Goal: Task Accomplishment & Management: Manage account settings

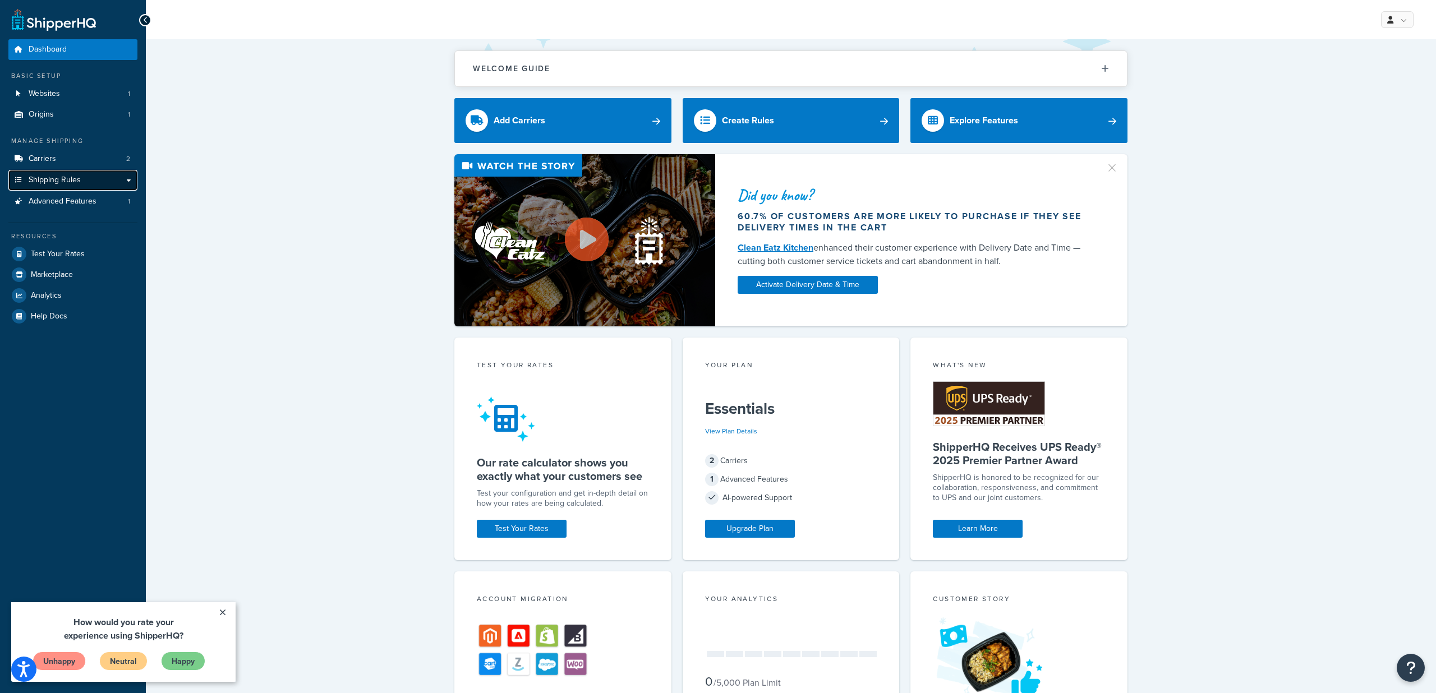
click at [40, 178] on span "Shipping Rules" at bounding box center [55, 181] width 52 height 10
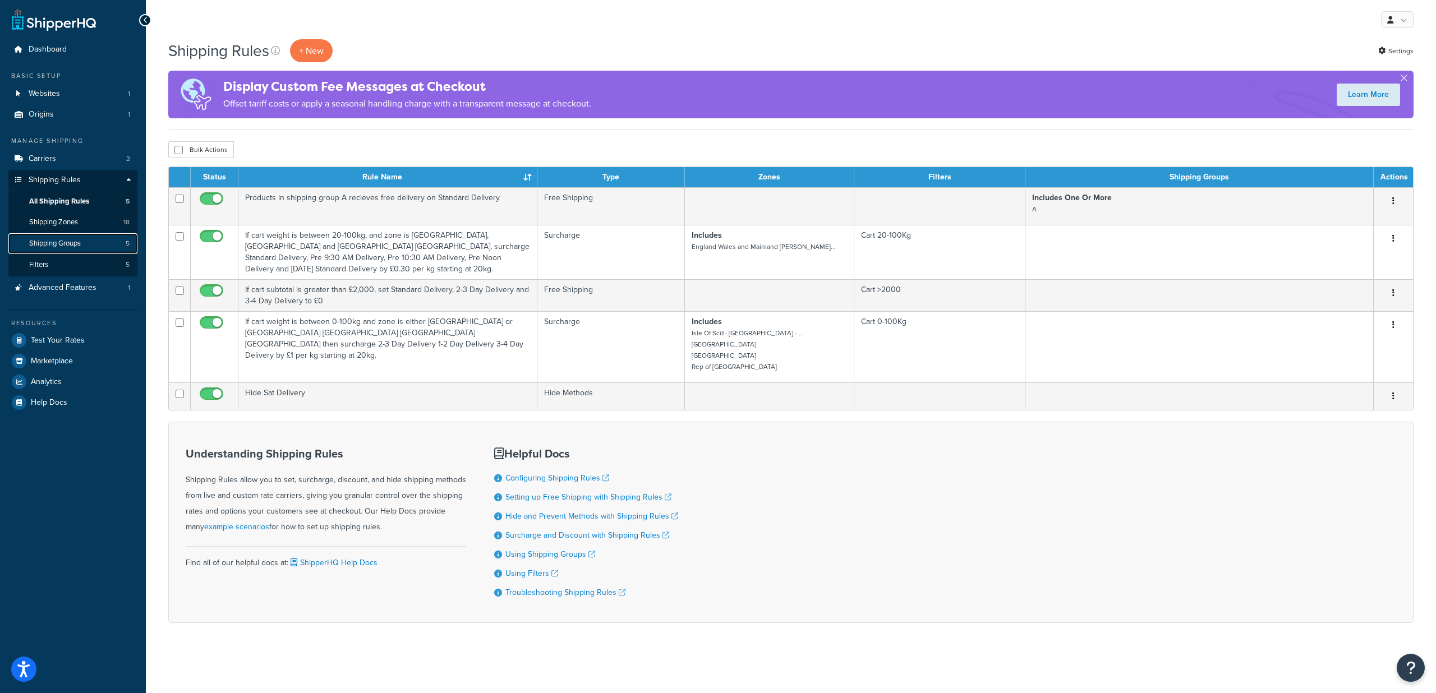
click at [61, 244] on span "Shipping Groups" at bounding box center [55, 244] width 52 height 10
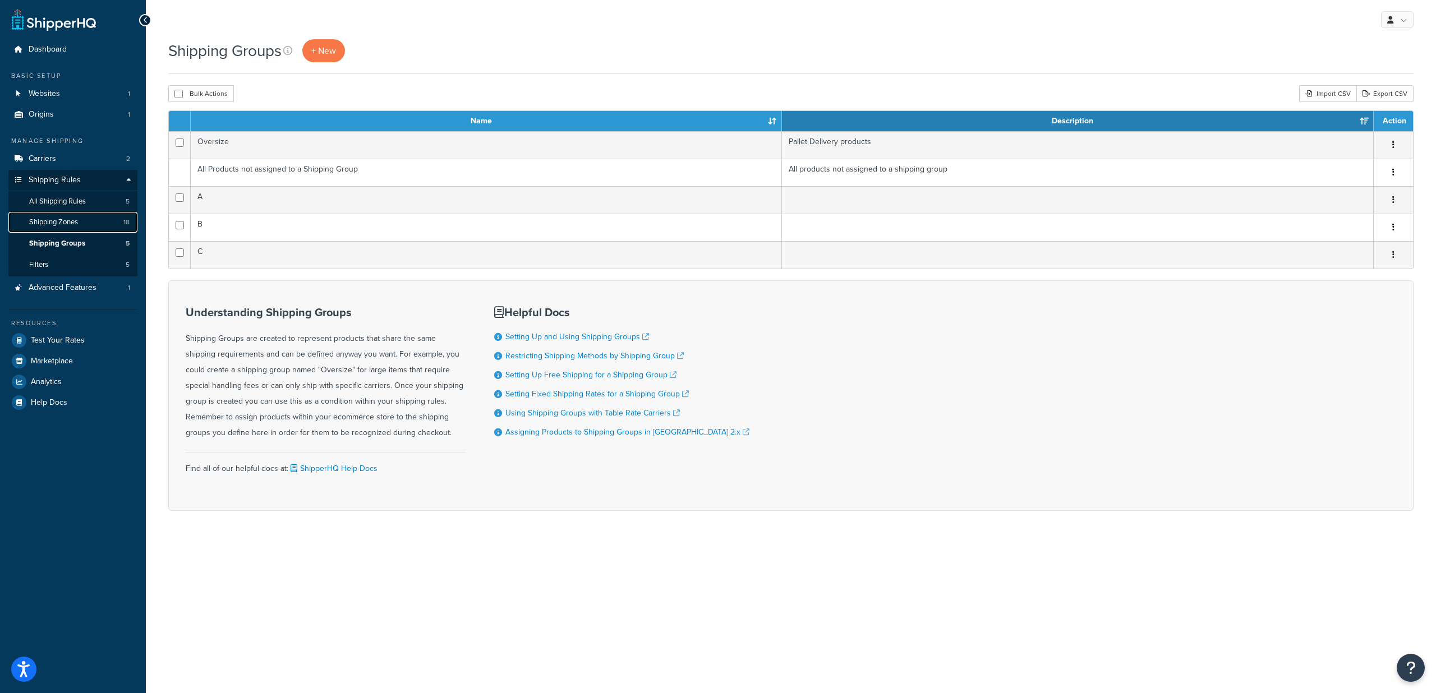
click at [56, 222] on span "Shipping Zones" at bounding box center [53, 223] width 49 height 10
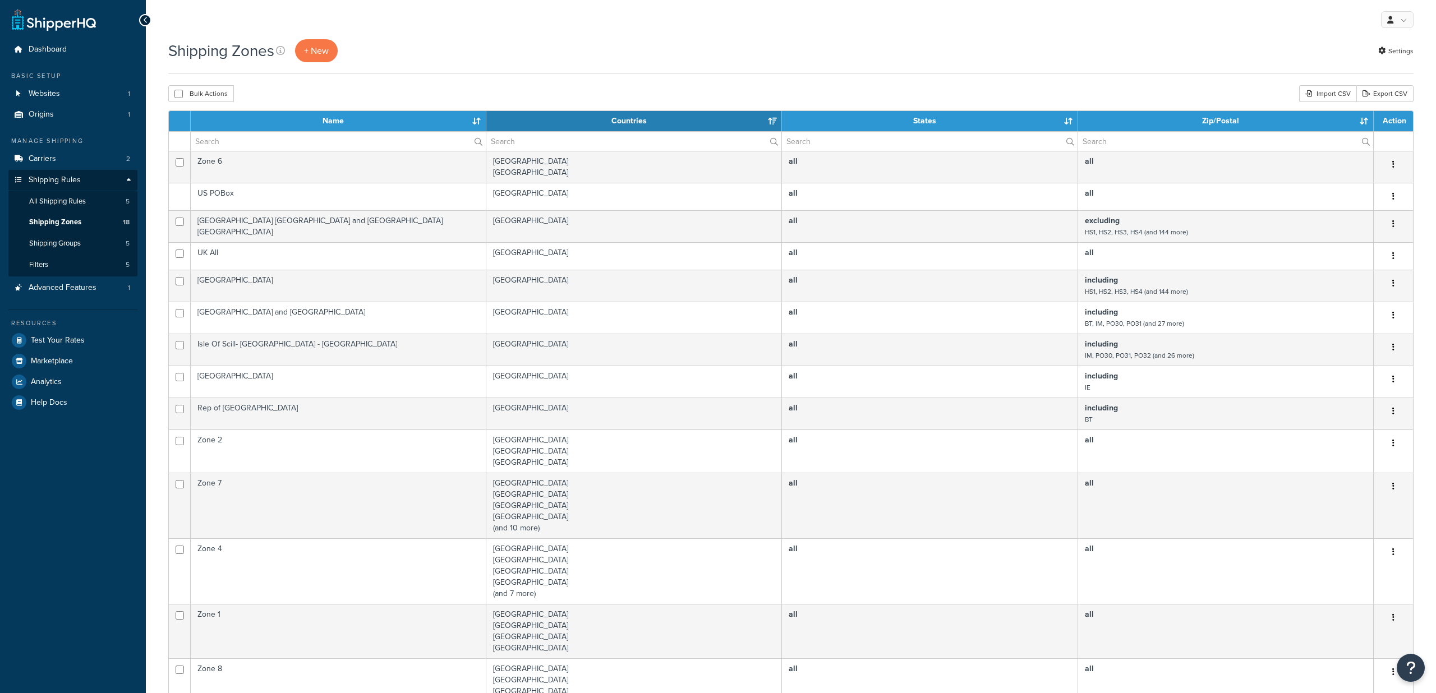
select select "15"
click at [56, 264] on link "Filters 5" at bounding box center [72, 265] width 129 height 21
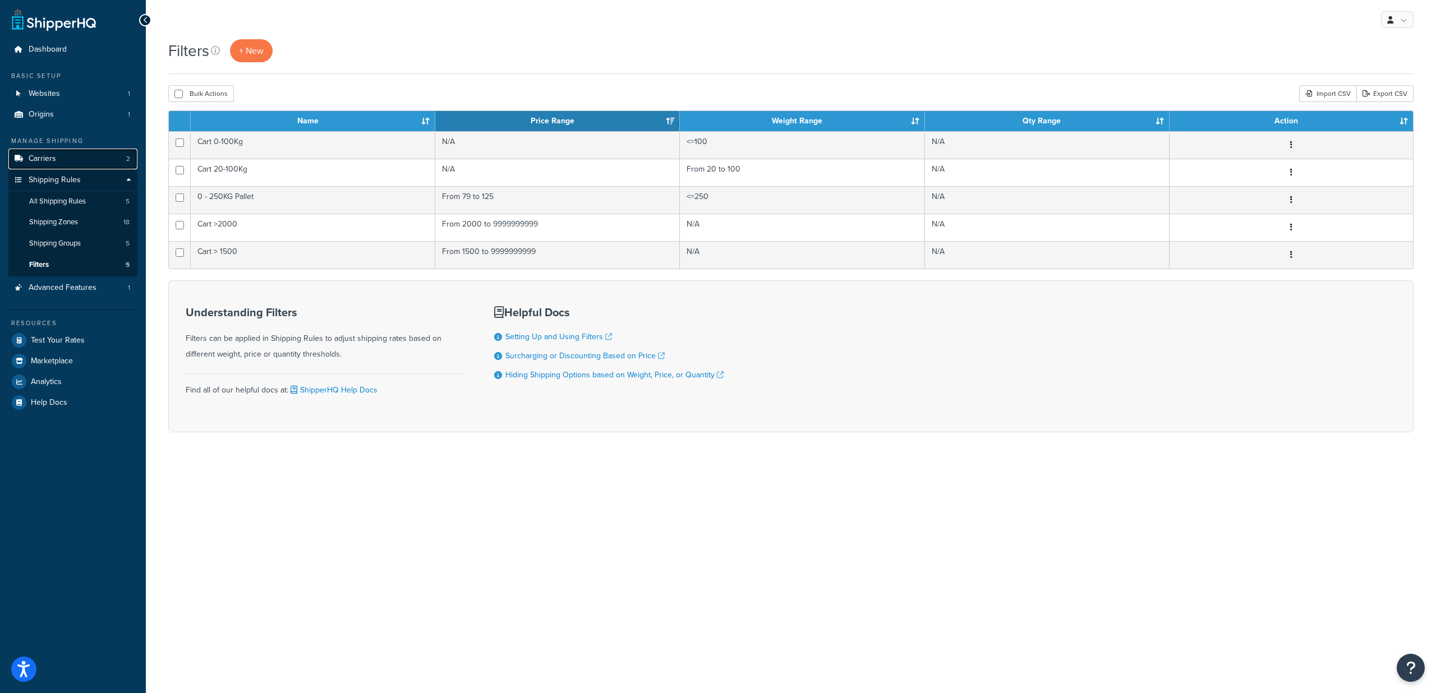
click at [64, 158] on link "Carriers 2" at bounding box center [72, 159] width 129 height 21
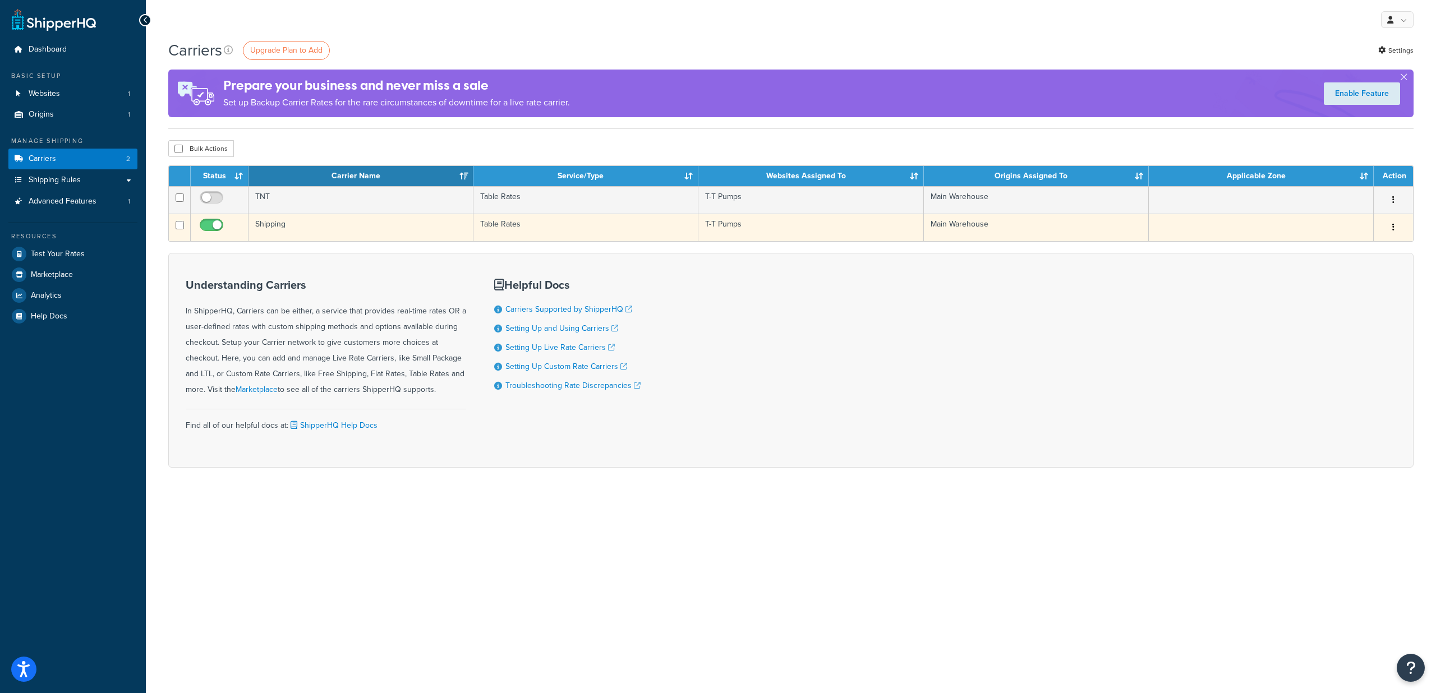
click at [334, 223] on td "Shipping" at bounding box center [360, 227] width 225 height 27
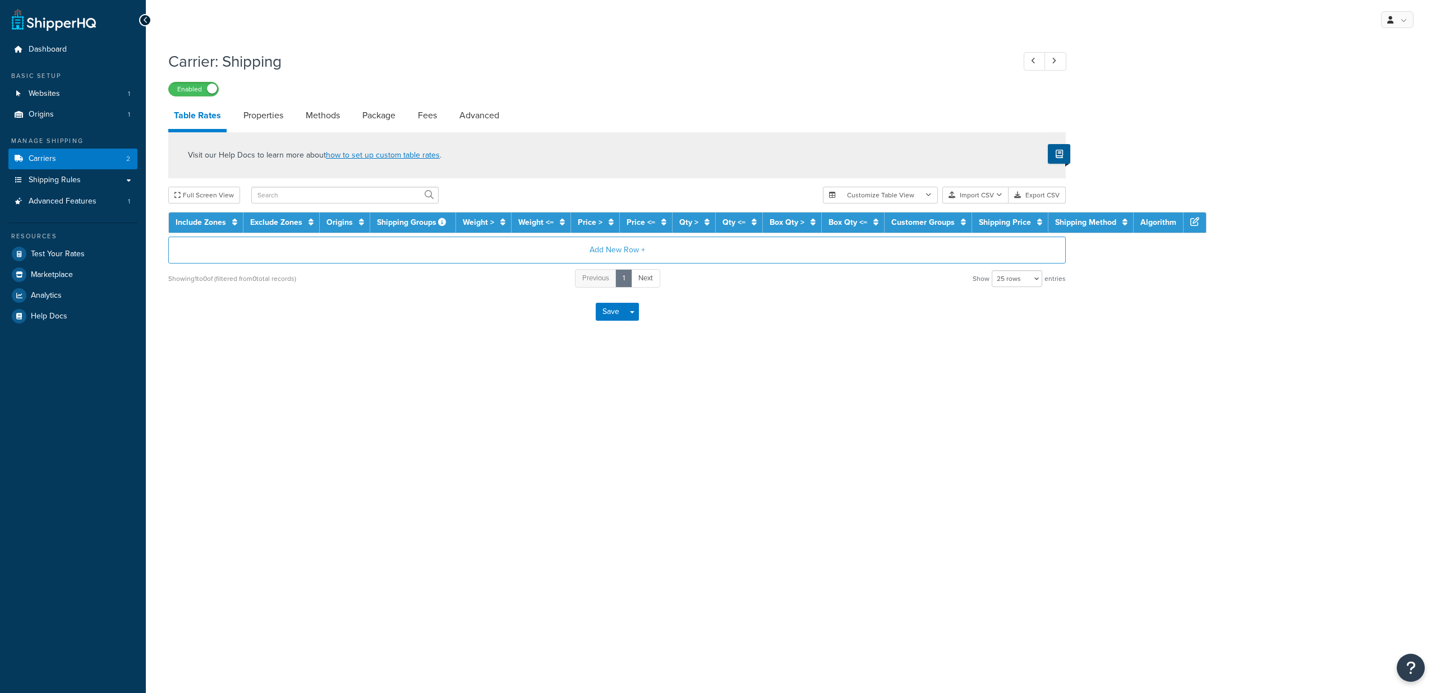
select select "25"
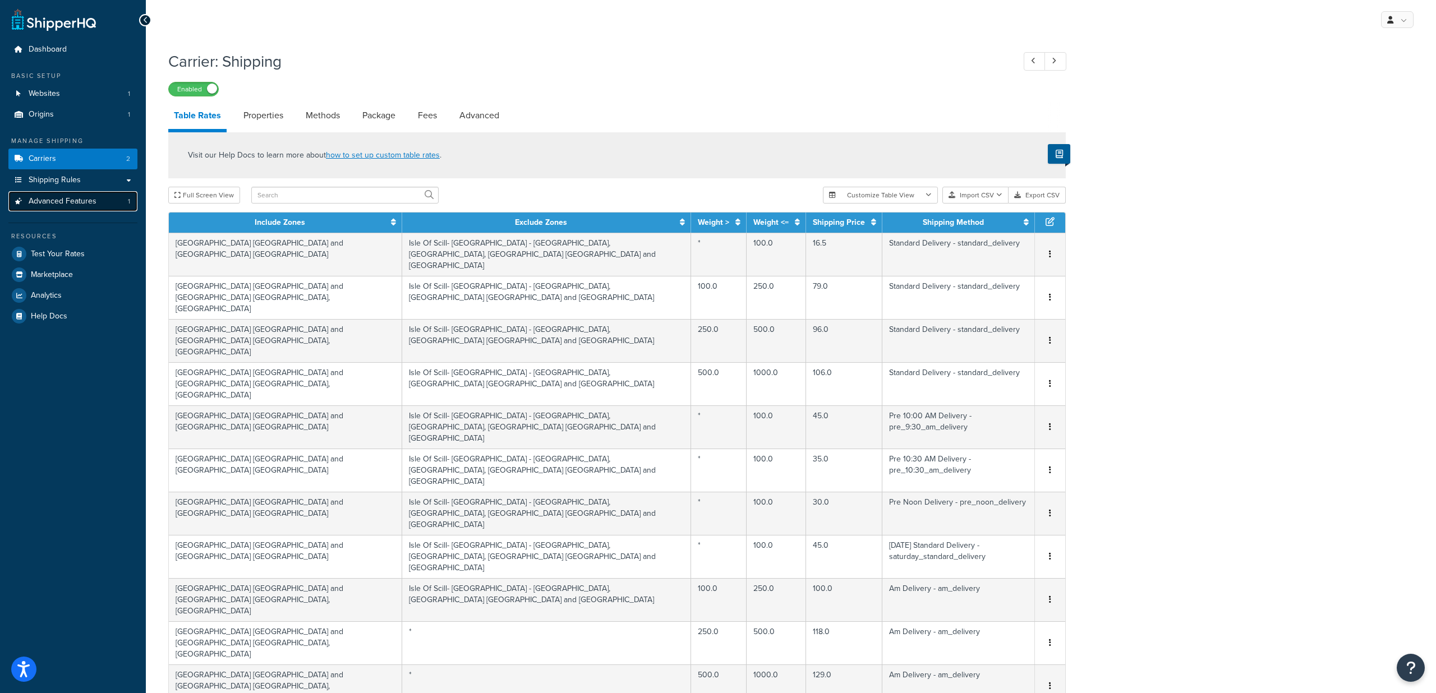
click at [61, 203] on span "Advanced Features" at bounding box center [63, 202] width 68 height 10
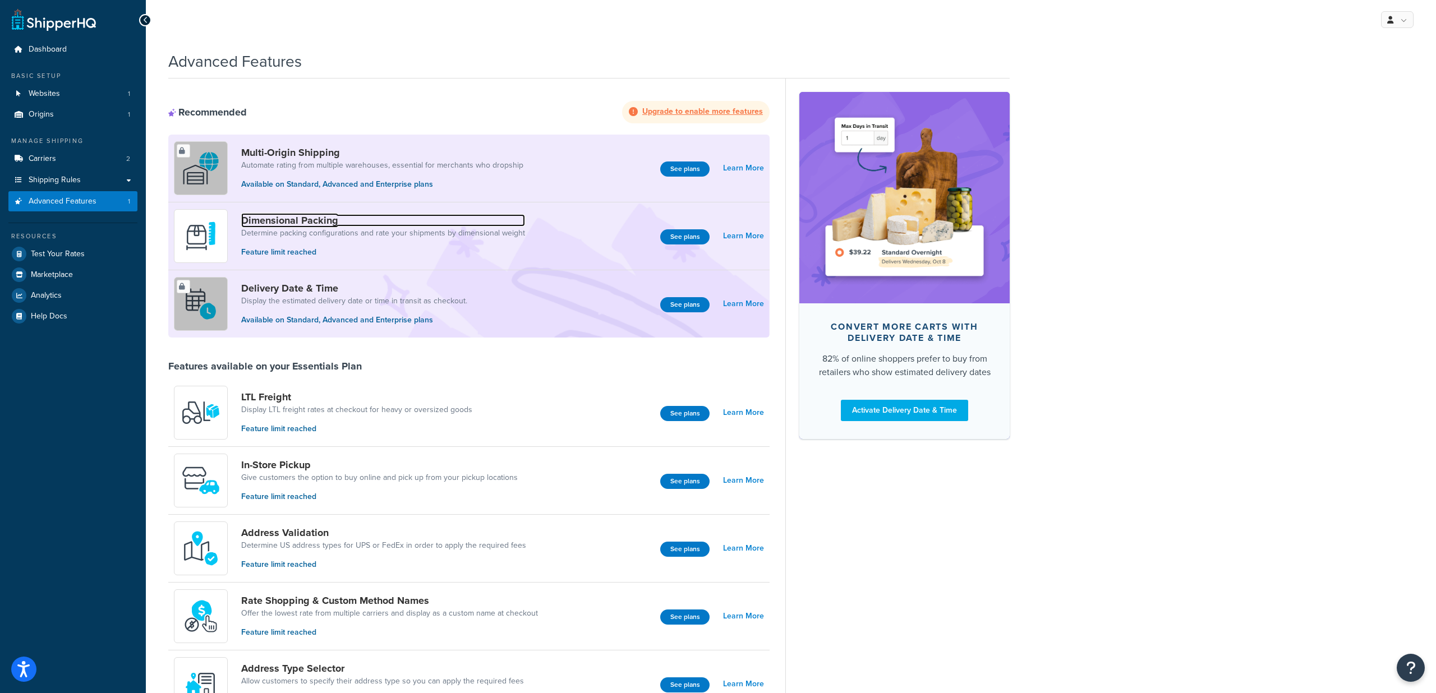
click at [271, 220] on link "Dimensional Packing" at bounding box center [383, 220] width 284 height 12
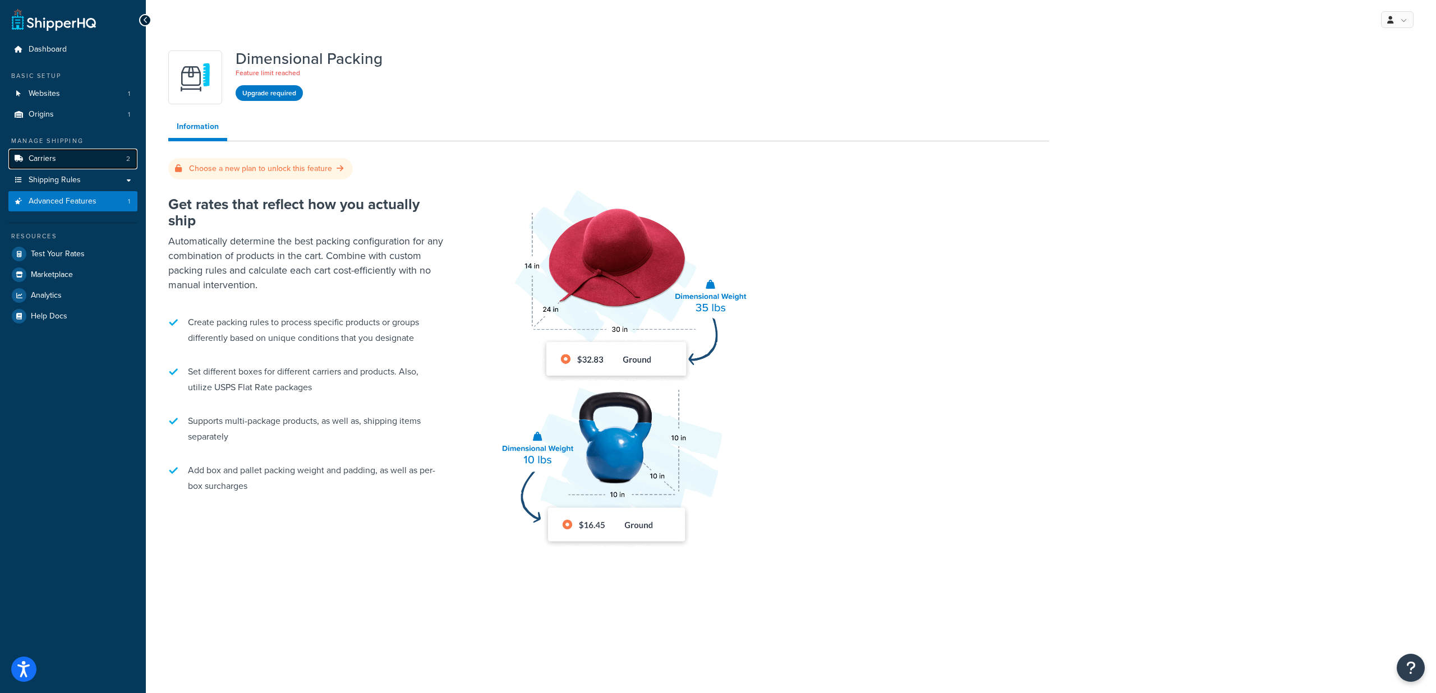
click at [59, 155] on link "Carriers 2" at bounding box center [72, 159] width 129 height 21
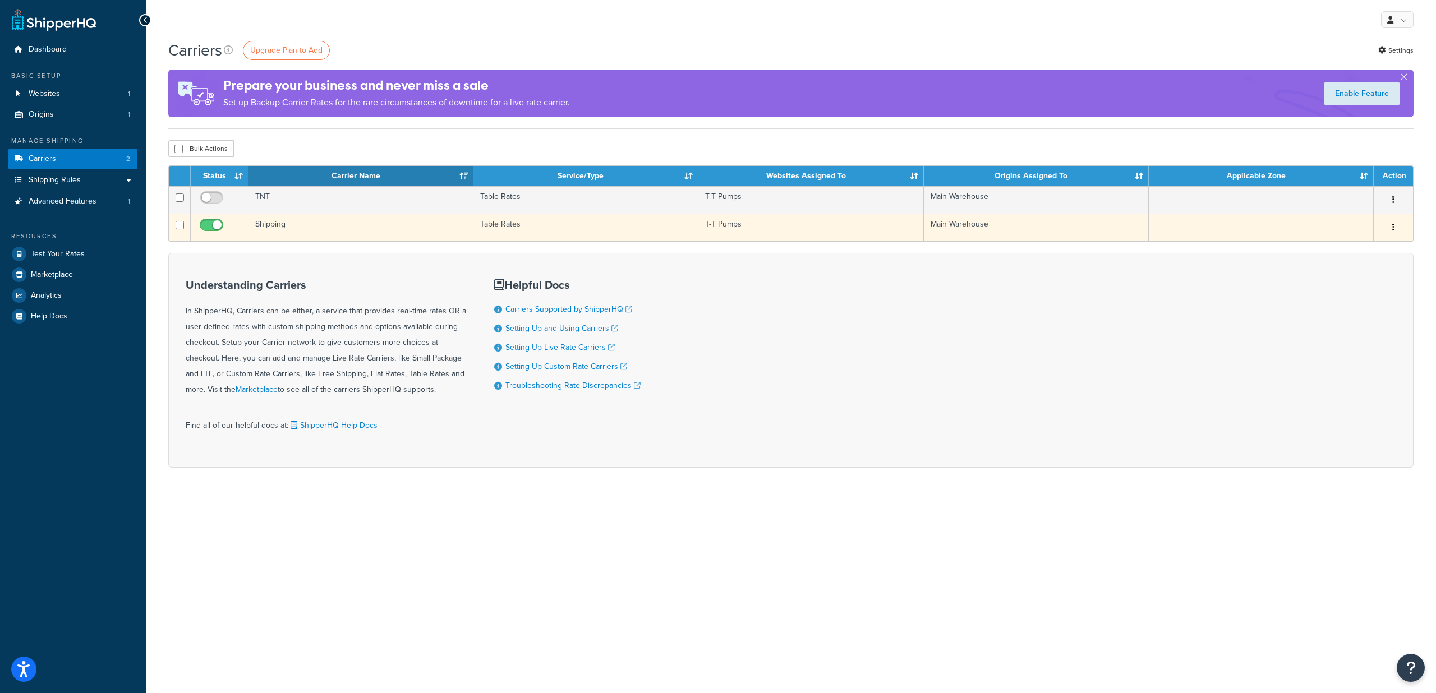
click at [348, 237] on td "Shipping" at bounding box center [360, 227] width 225 height 27
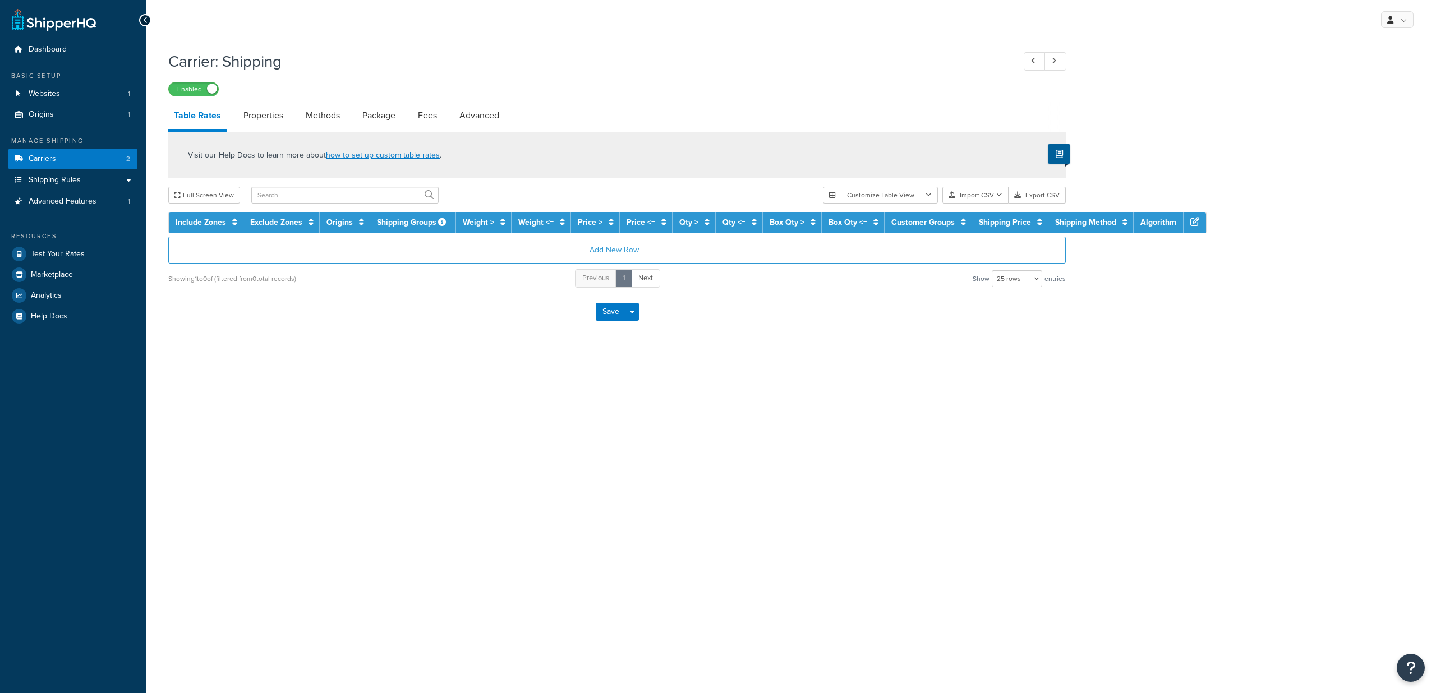
select select "25"
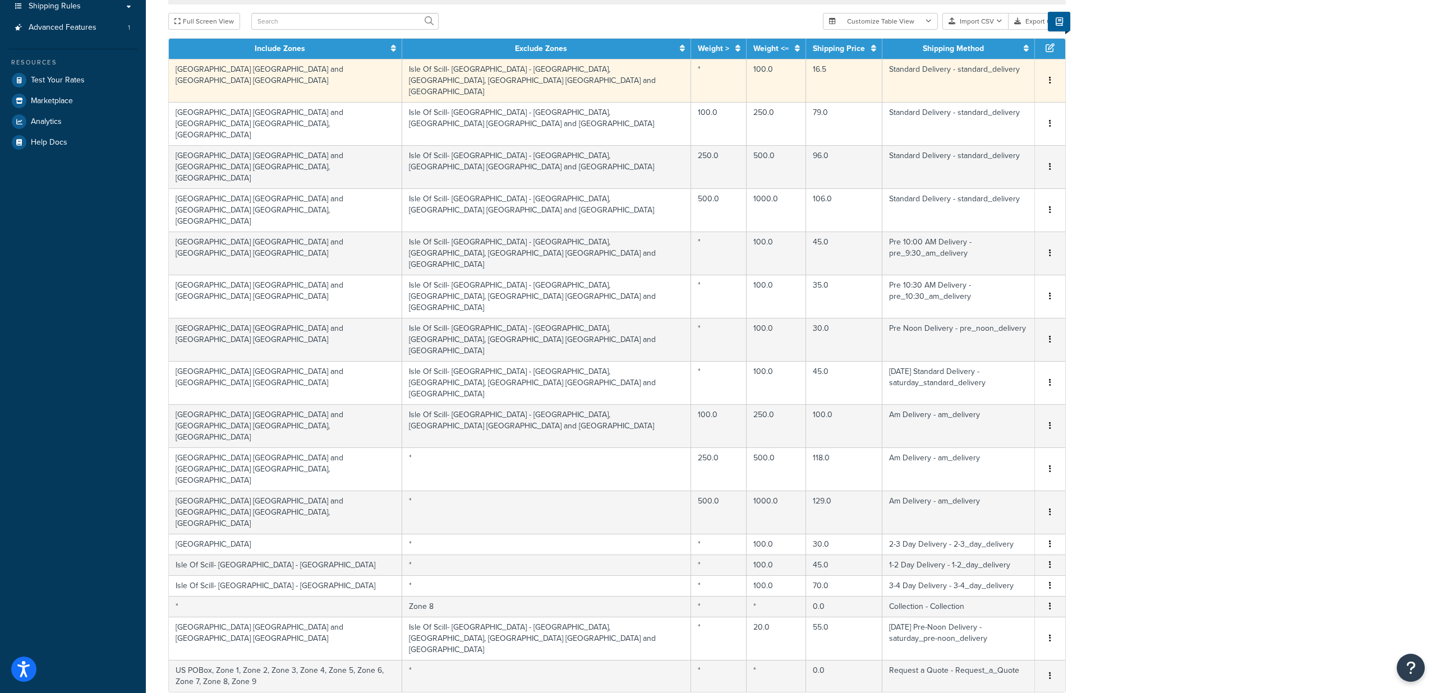
scroll to position [172, 0]
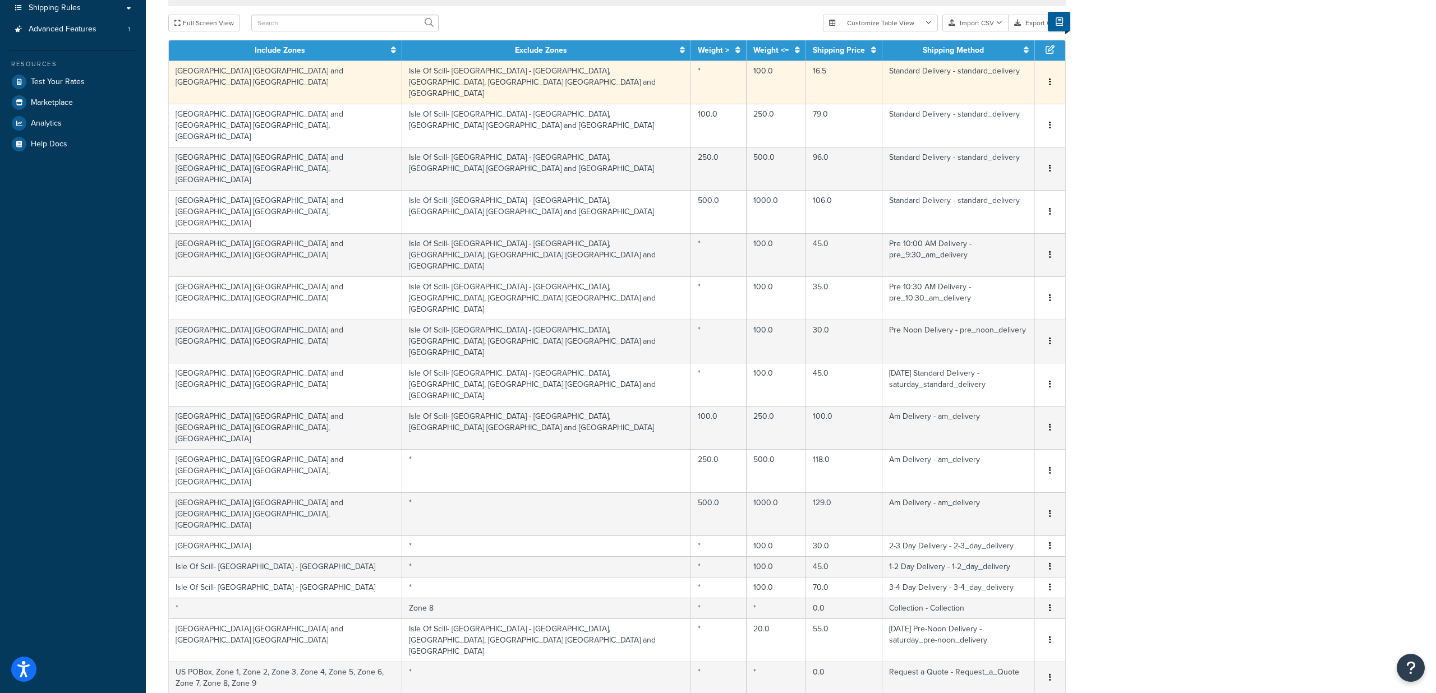
click at [502, 85] on td "Isle Of Scill- [GEOGRAPHIC_DATA] - [GEOGRAPHIC_DATA], [GEOGRAPHIC_DATA], [GEOGR…" at bounding box center [546, 82] width 289 height 43
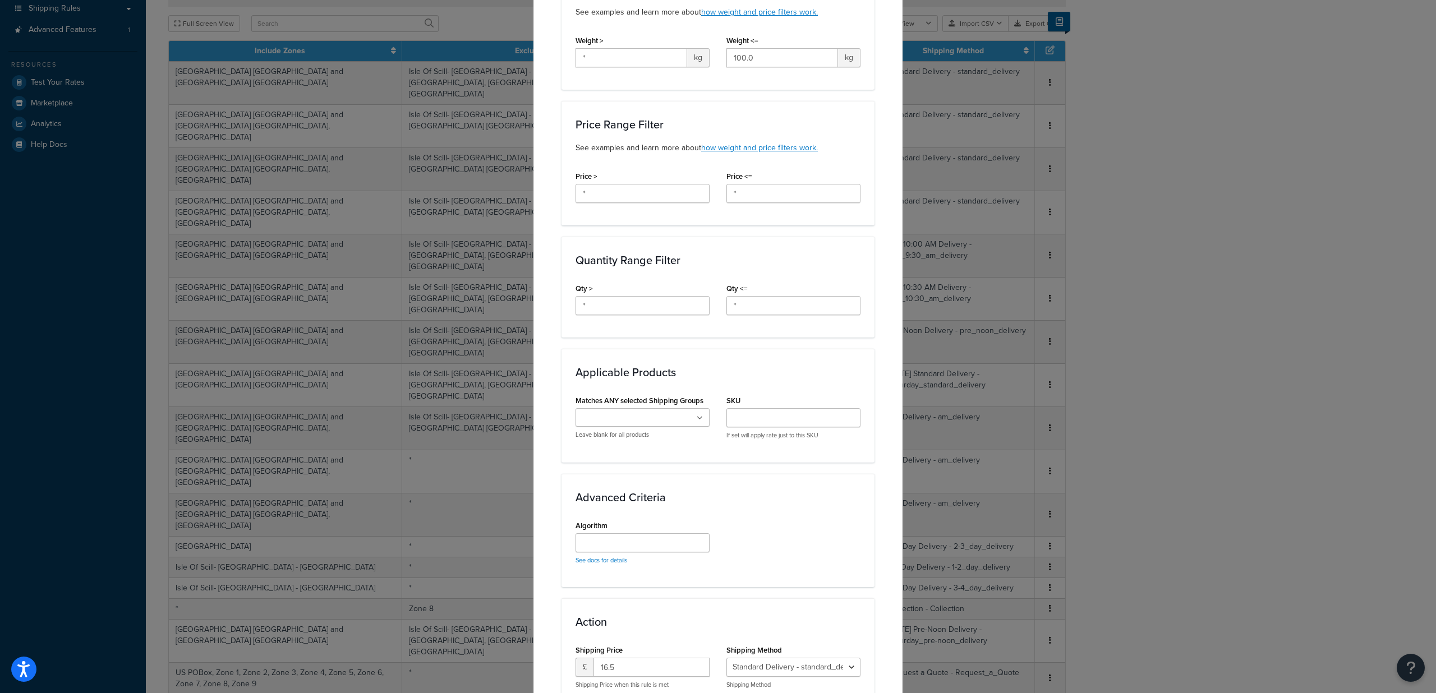
scroll to position [447, 0]
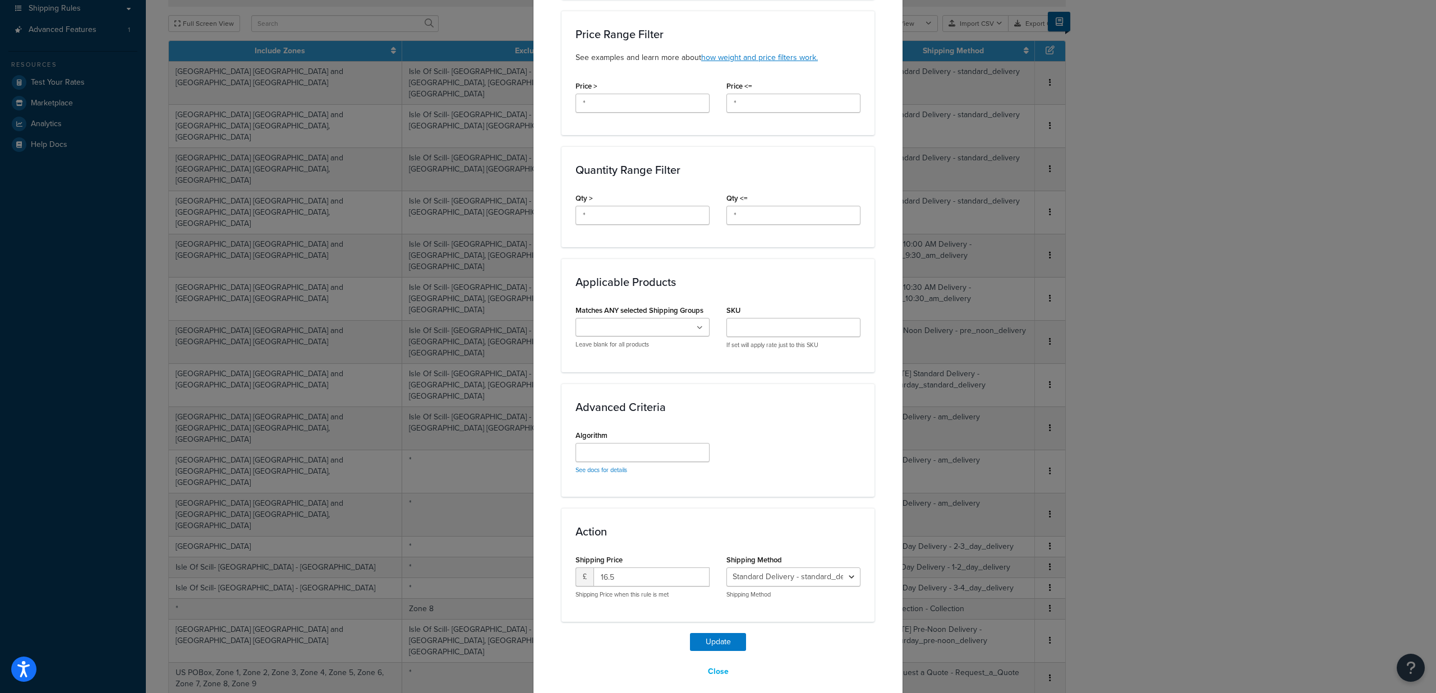
click at [1270, 267] on div "Update Table Rate Applicable Zones See examples and learn more about how includ…" at bounding box center [718, 346] width 1436 height 693
click at [717, 662] on button "Close" at bounding box center [717, 671] width 35 height 19
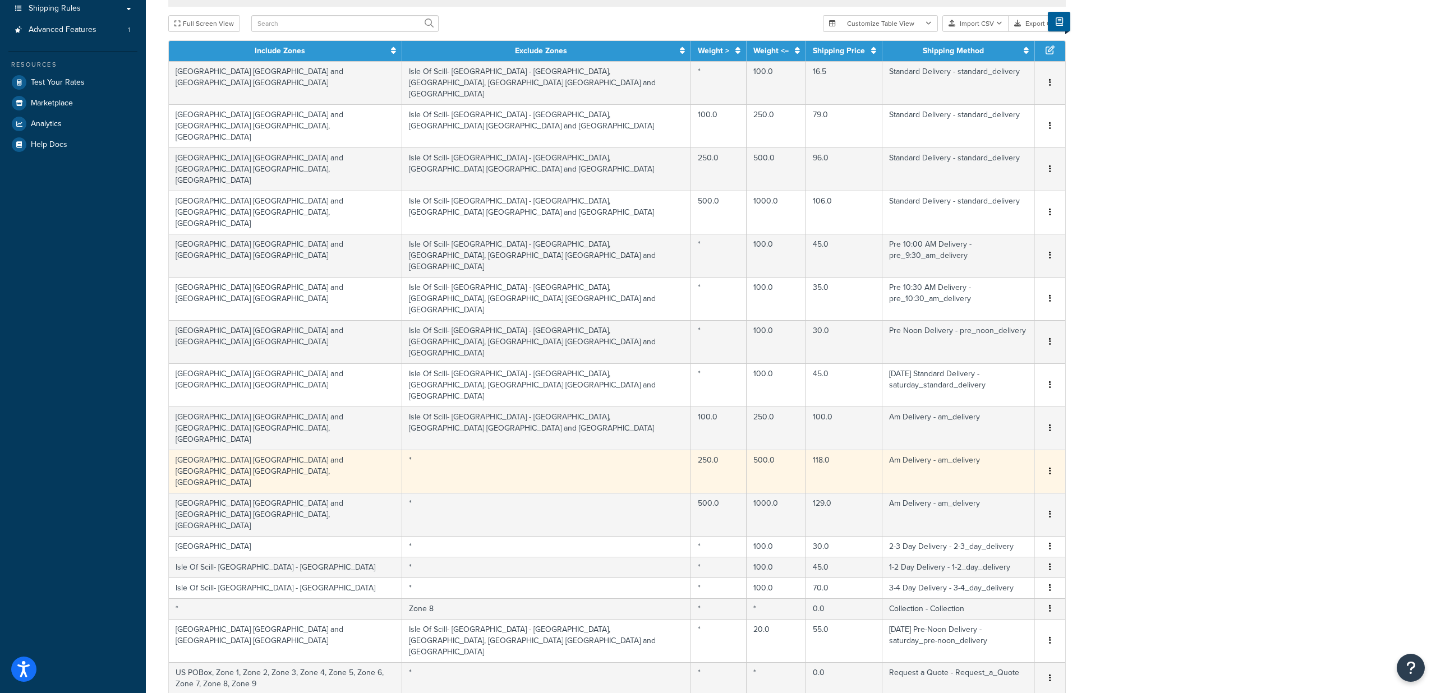
click at [512, 450] on td "*" at bounding box center [546, 471] width 289 height 43
select select "44343"
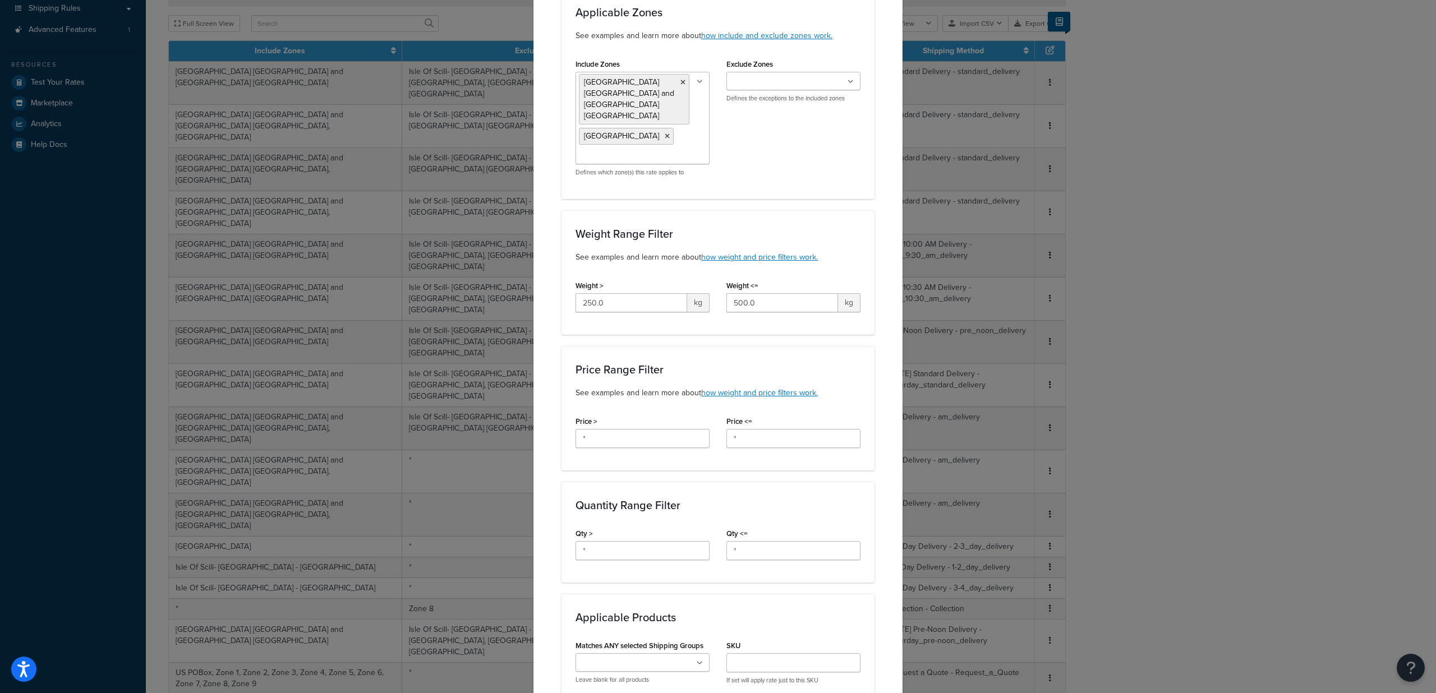
scroll to position [0, 0]
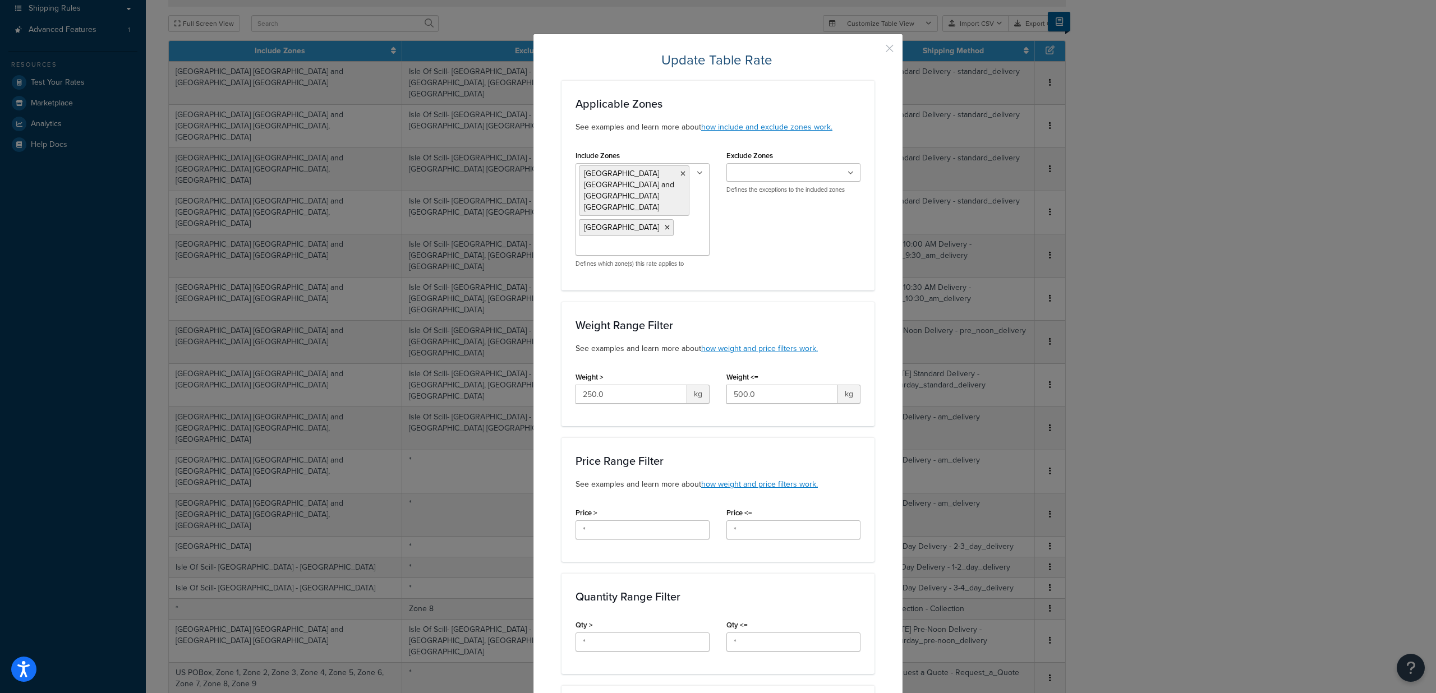
drag, startPoint x: 889, startPoint y: 44, endPoint x: 888, endPoint y: 56, distance: 11.2
click at [874, 51] on button "button" at bounding box center [872, 52] width 3 height 3
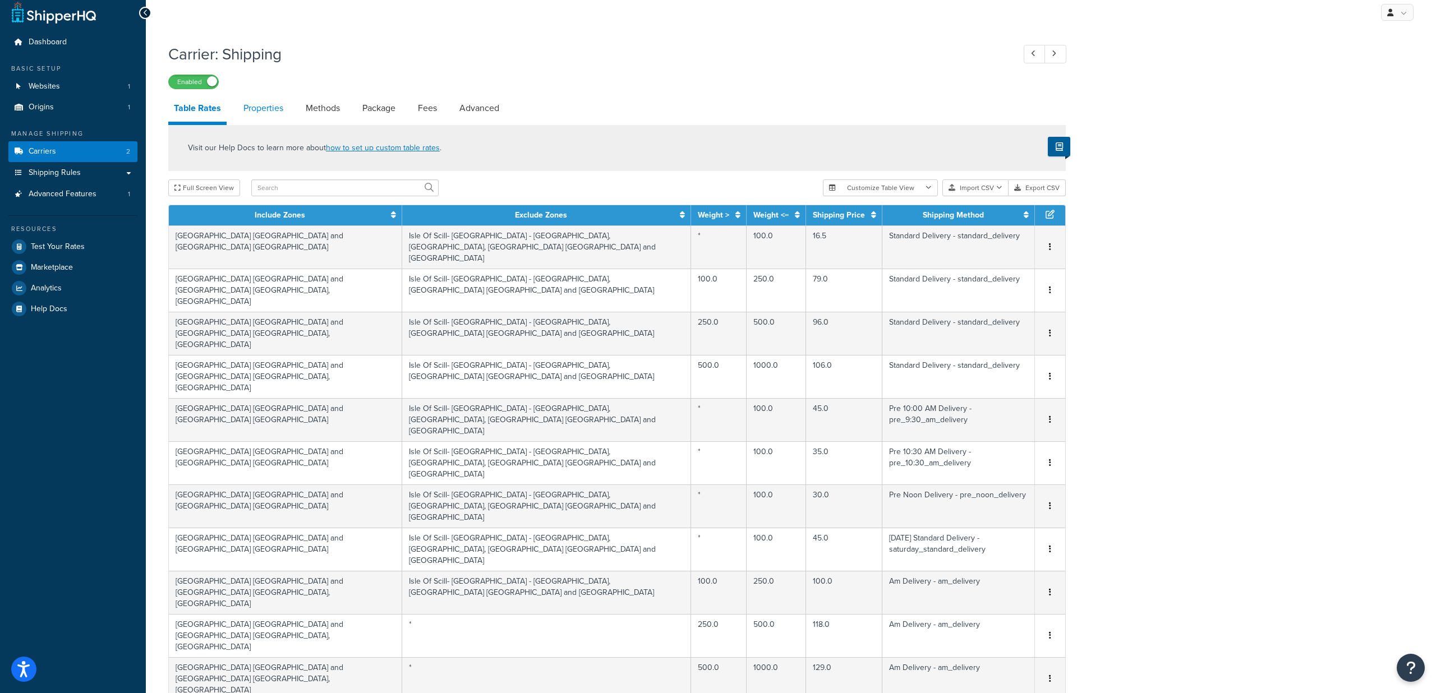
click at [270, 105] on link "Properties" at bounding box center [263, 108] width 51 height 27
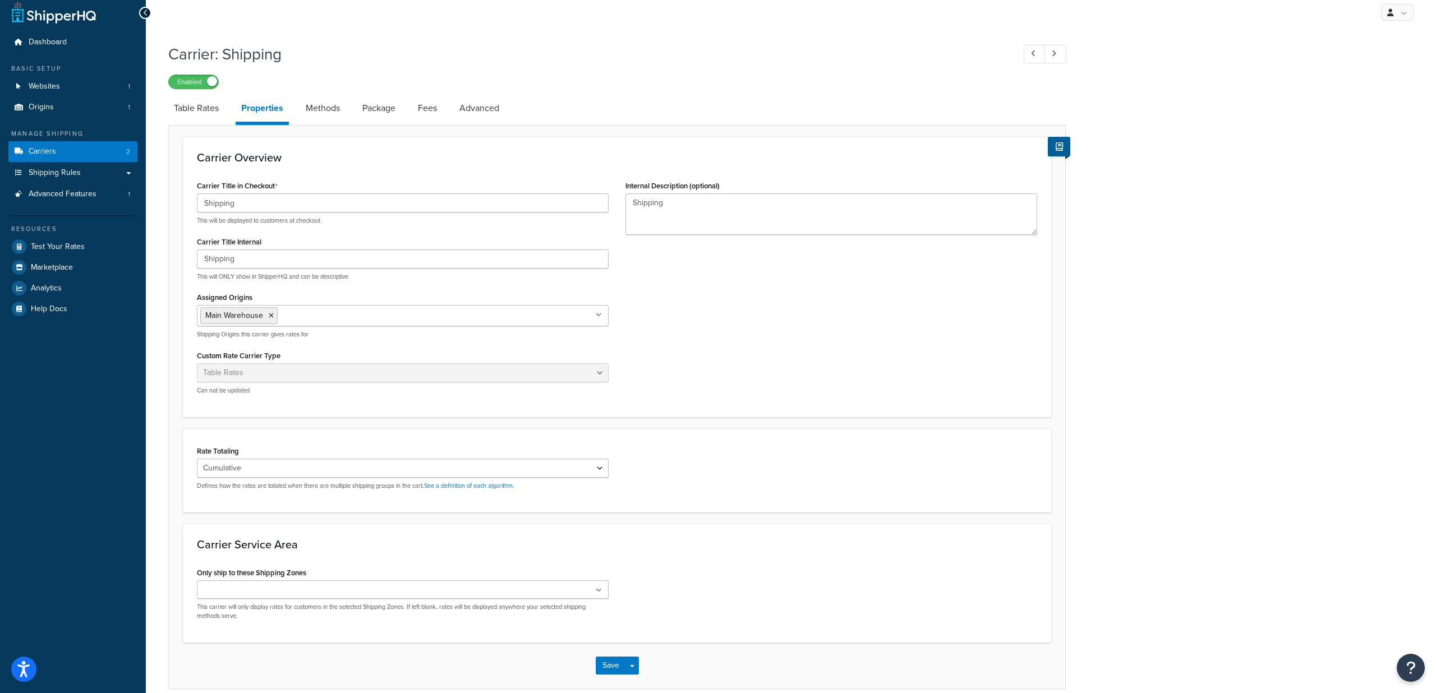
scroll to position [1, 0]
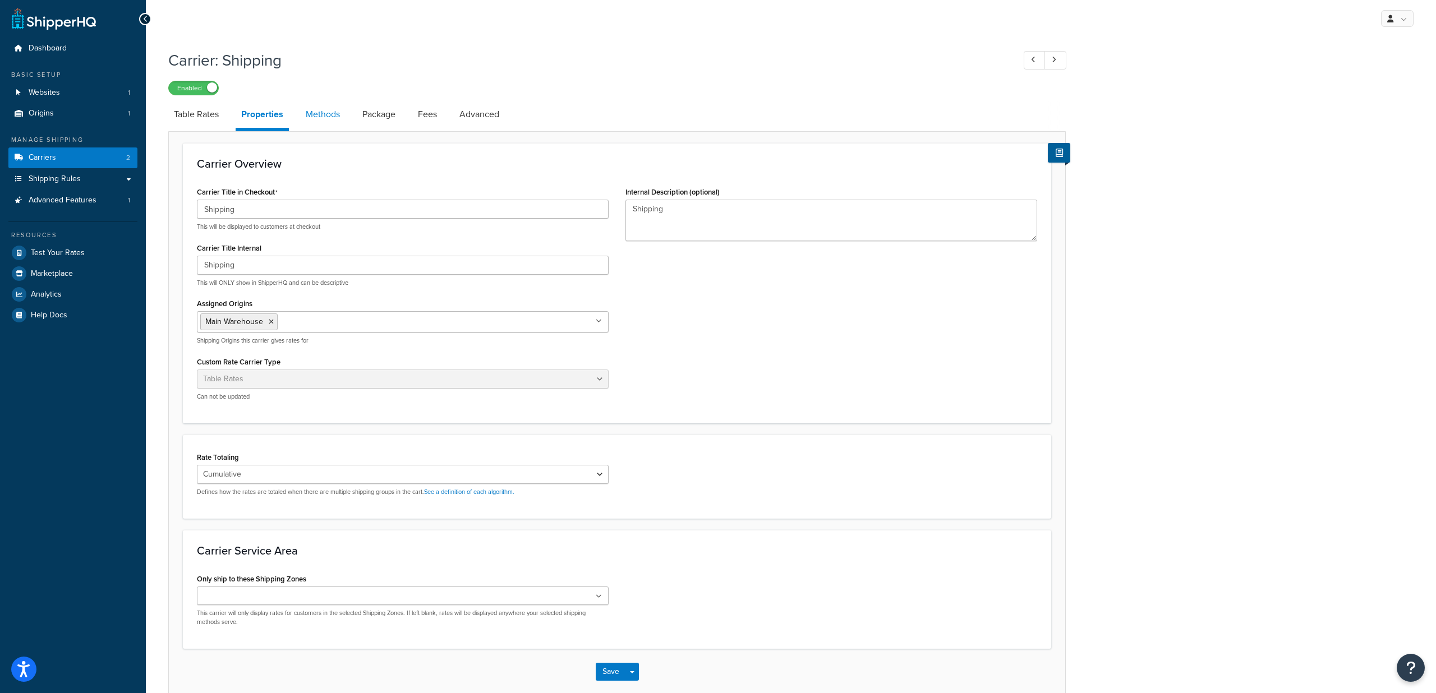
click at [329, 114] on link "Methods" at bounding box center [322, 114] width 45 height 27
select select "25"
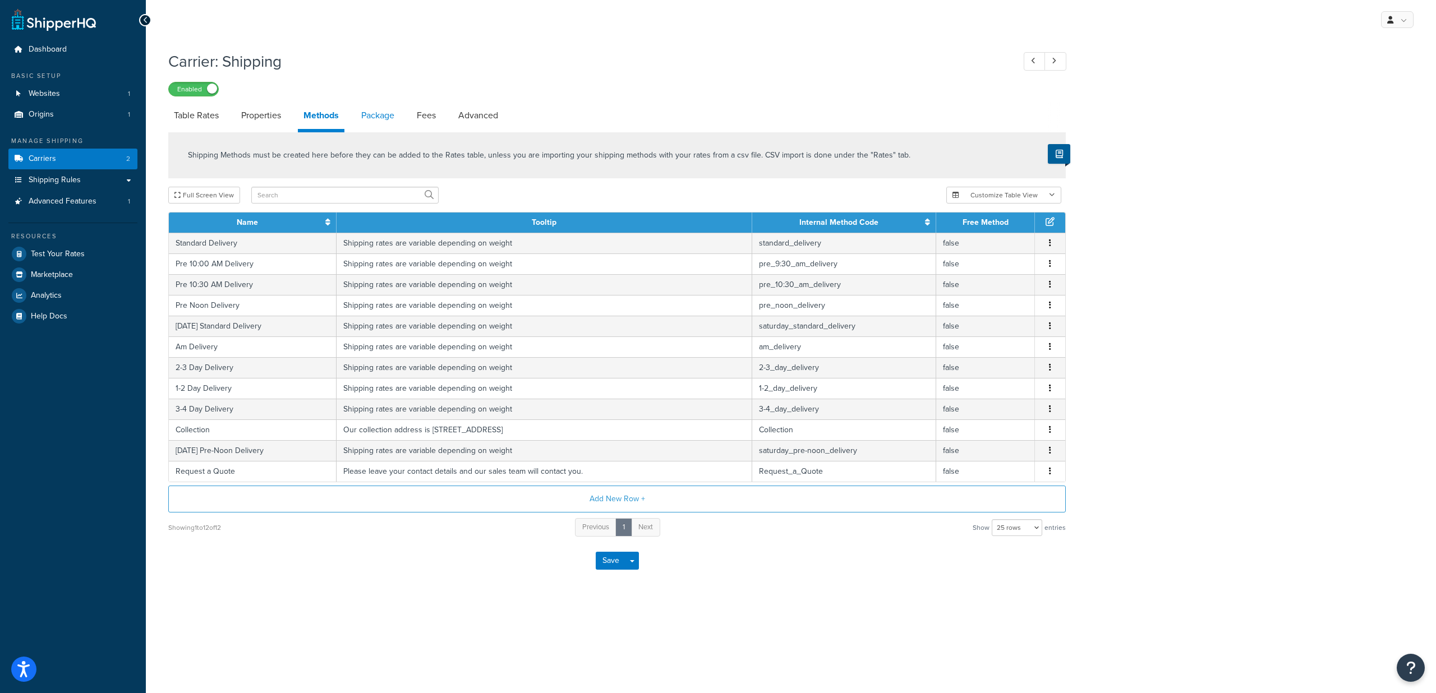
click at [394, 113] on link "Package" at bounding box center [378, 115] width 44 height 27
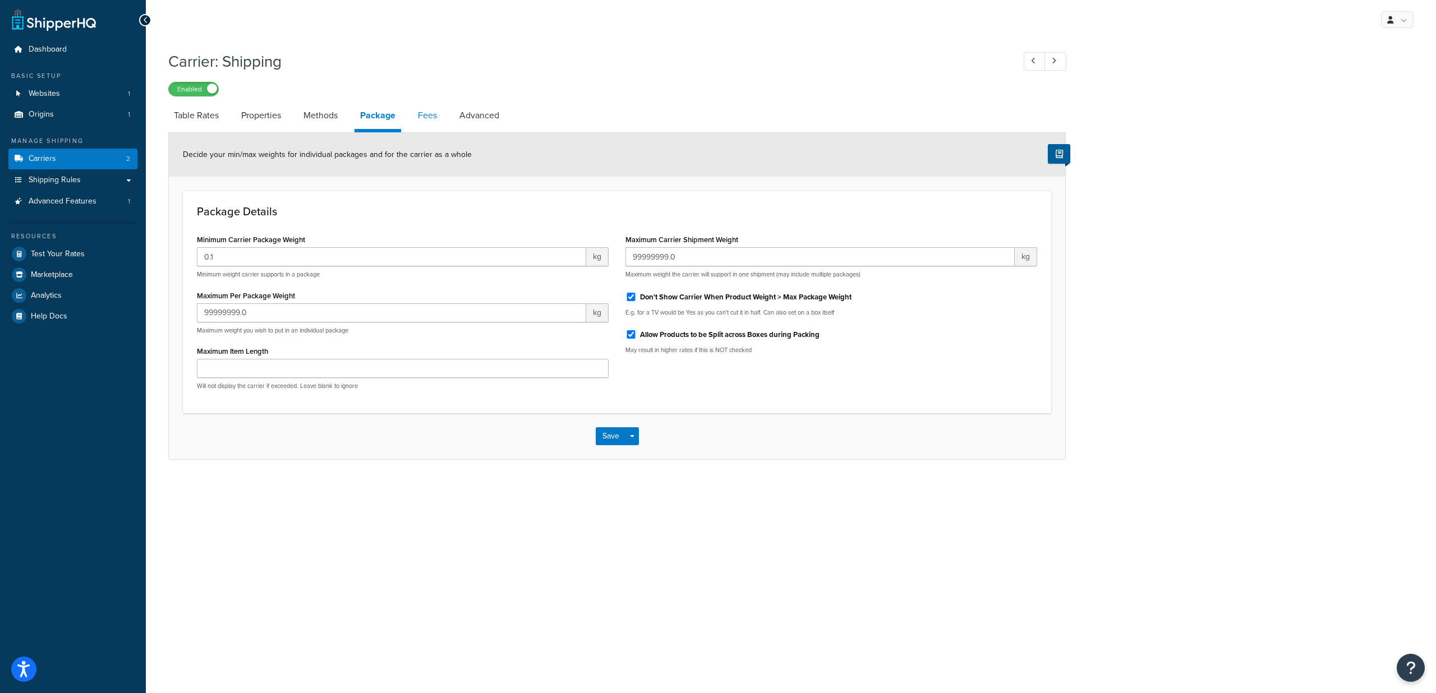
click at [430, 117] on link "Fees" at bounding box center [427, 115] width 30 height 27
select select "AFTER"
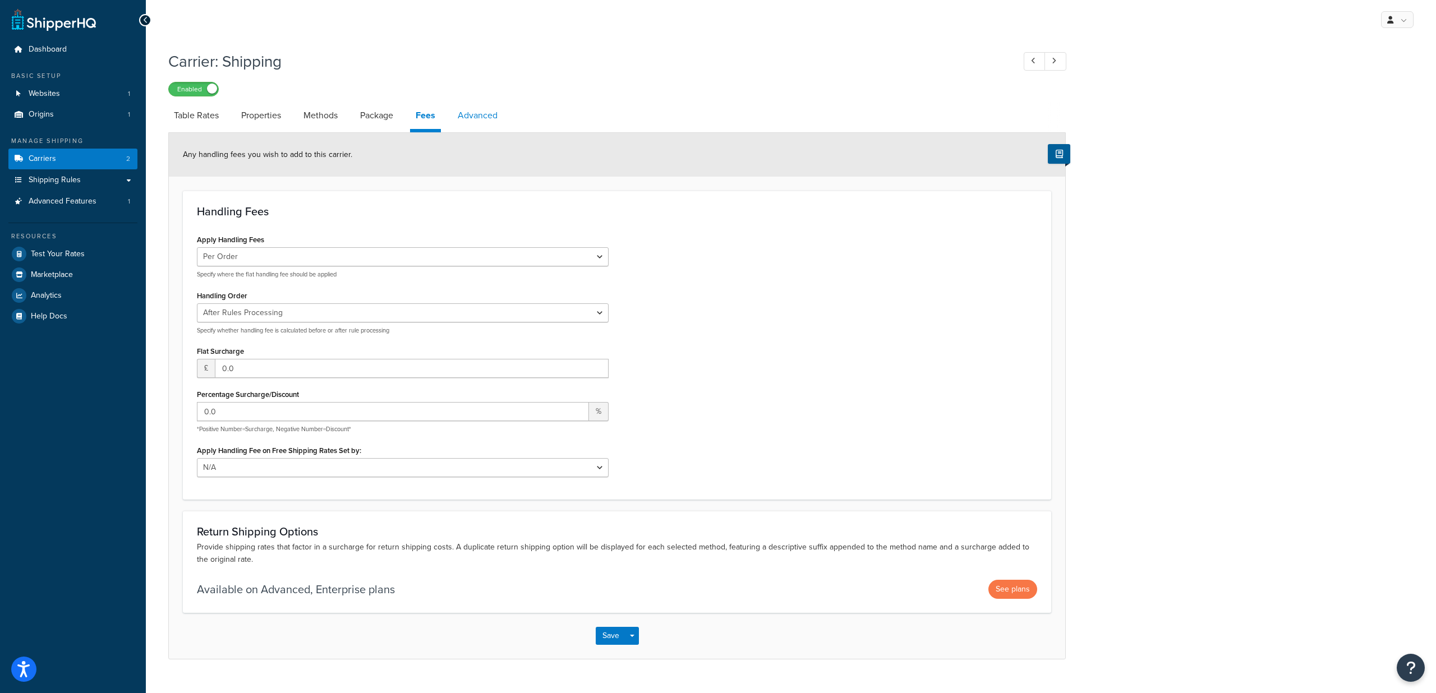
click at [495, 114] on link "Advanced" at bounding box center [477, 115] width 51 height 27
select select "false"
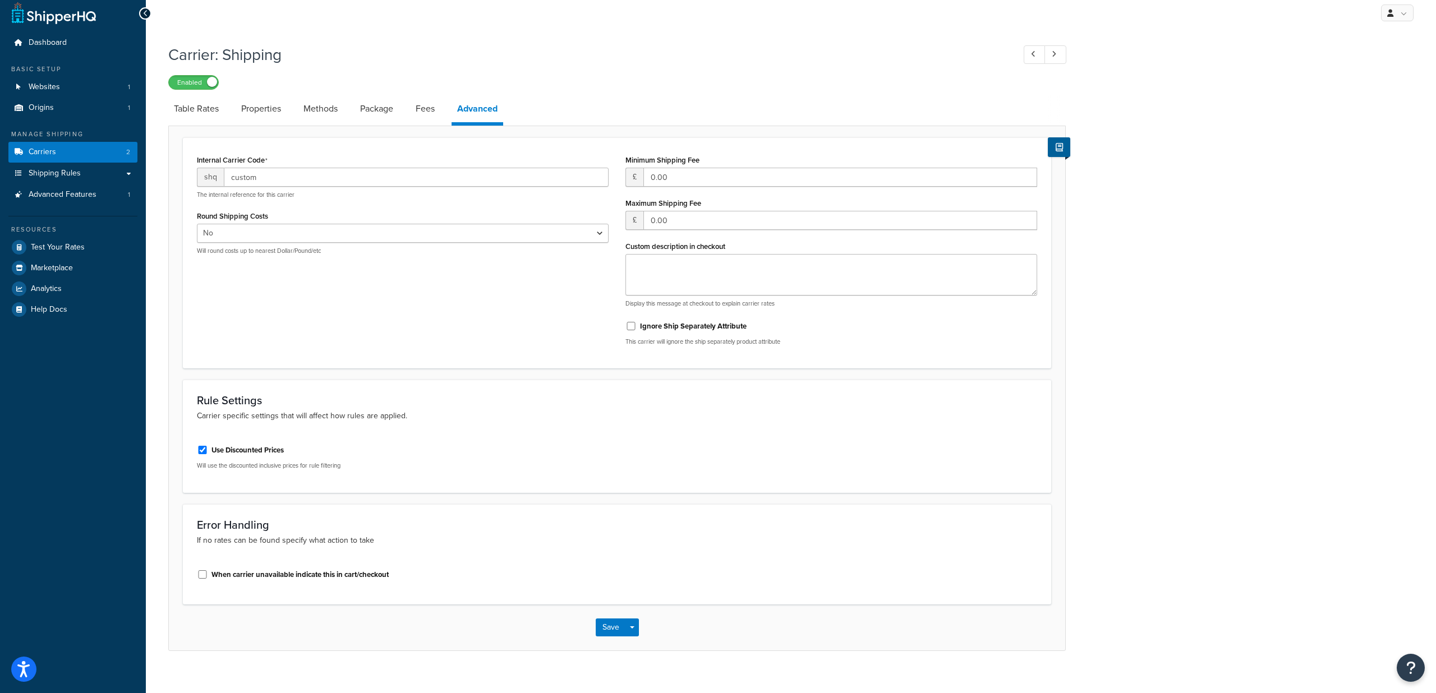
scroll to position [21, 0]
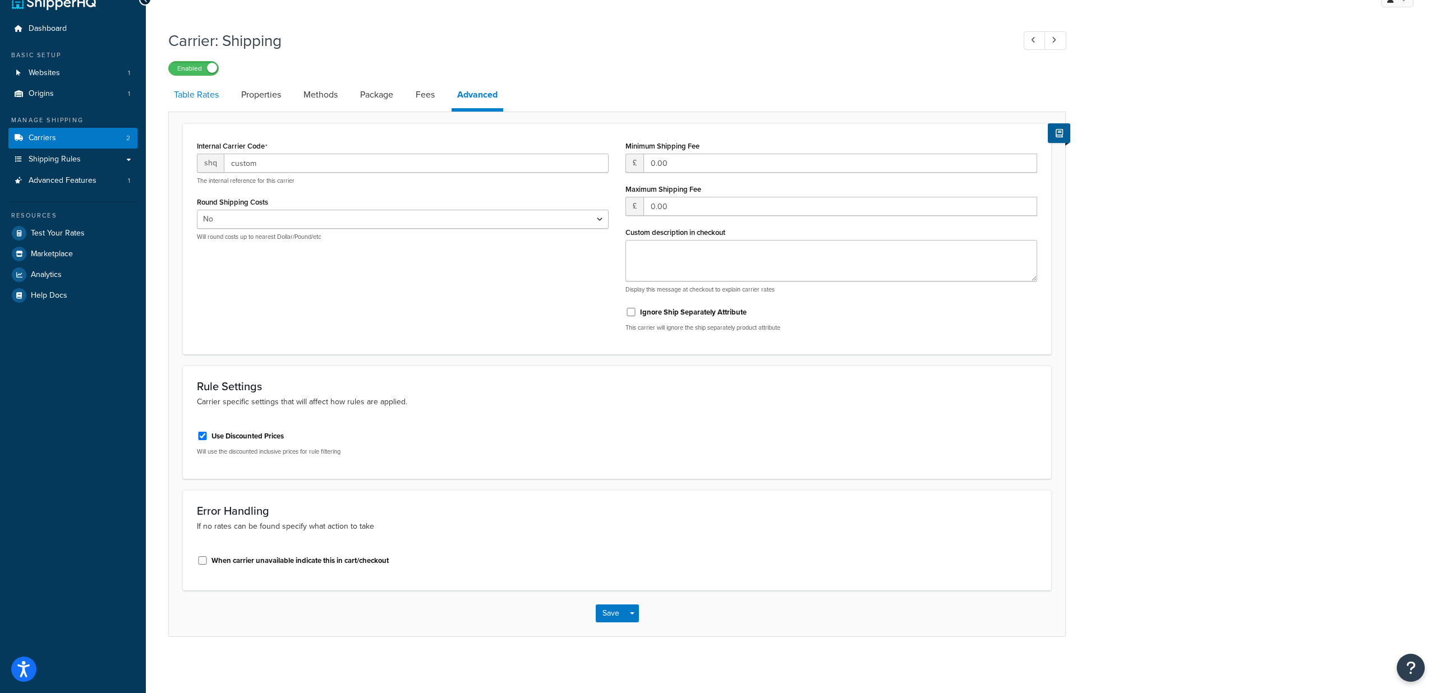
click at [208, 96] on link "Table Rates" at bounding box center [196, 94] width 56 height 27
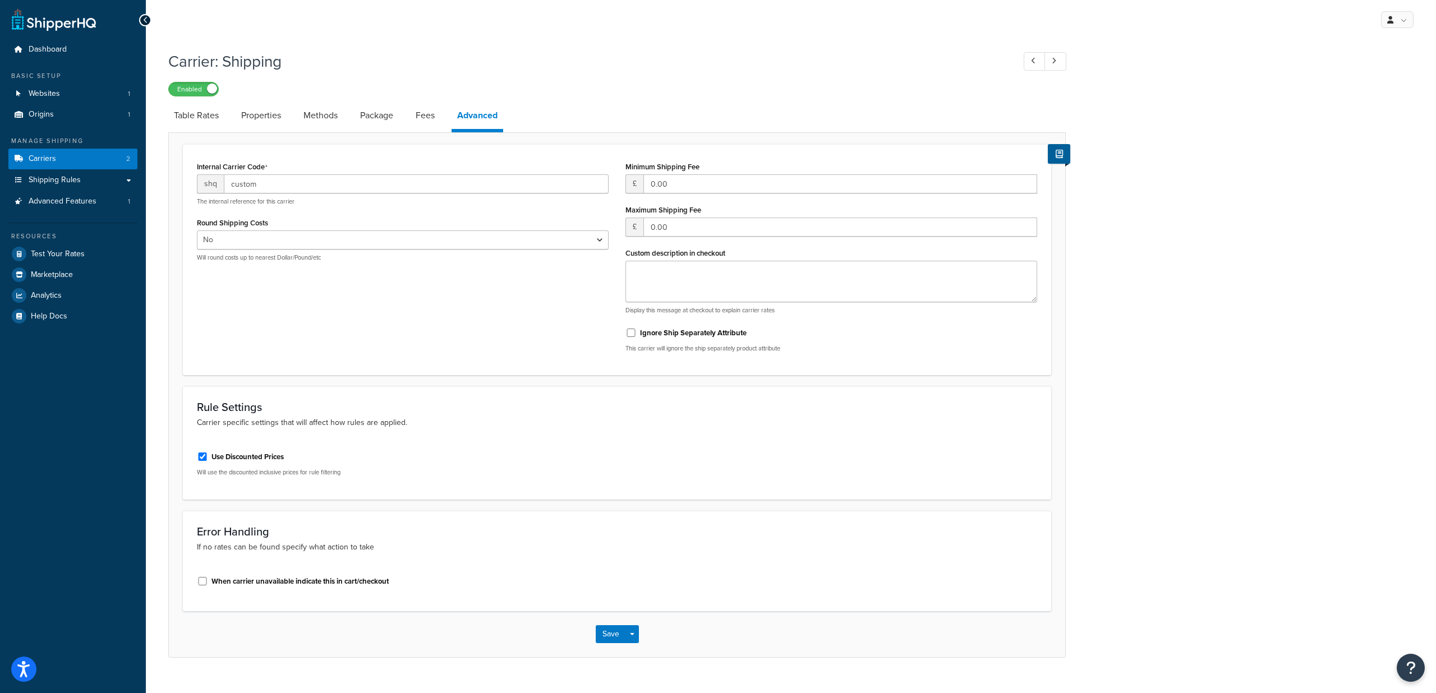
select select "25"
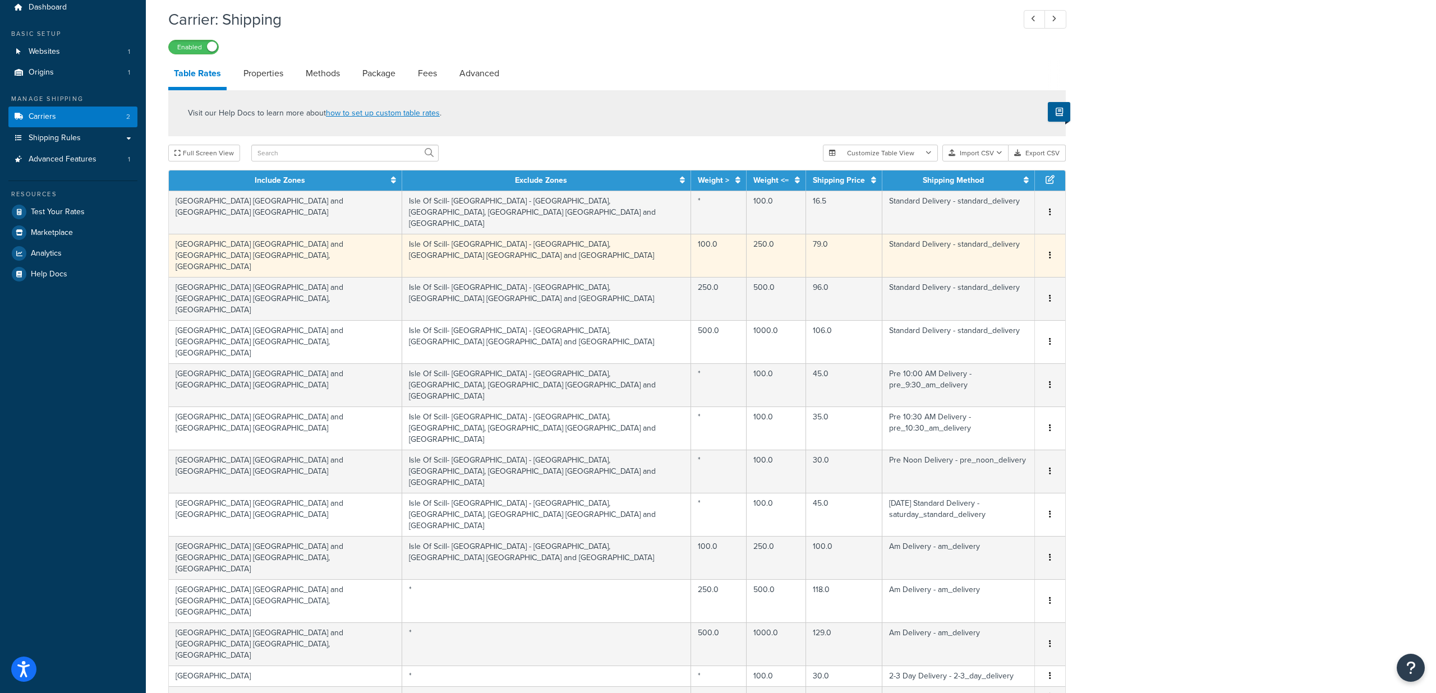
scroll to position [45, 0]
